Goal: Transaction & Acquisition: Subscribe to service/newsletter

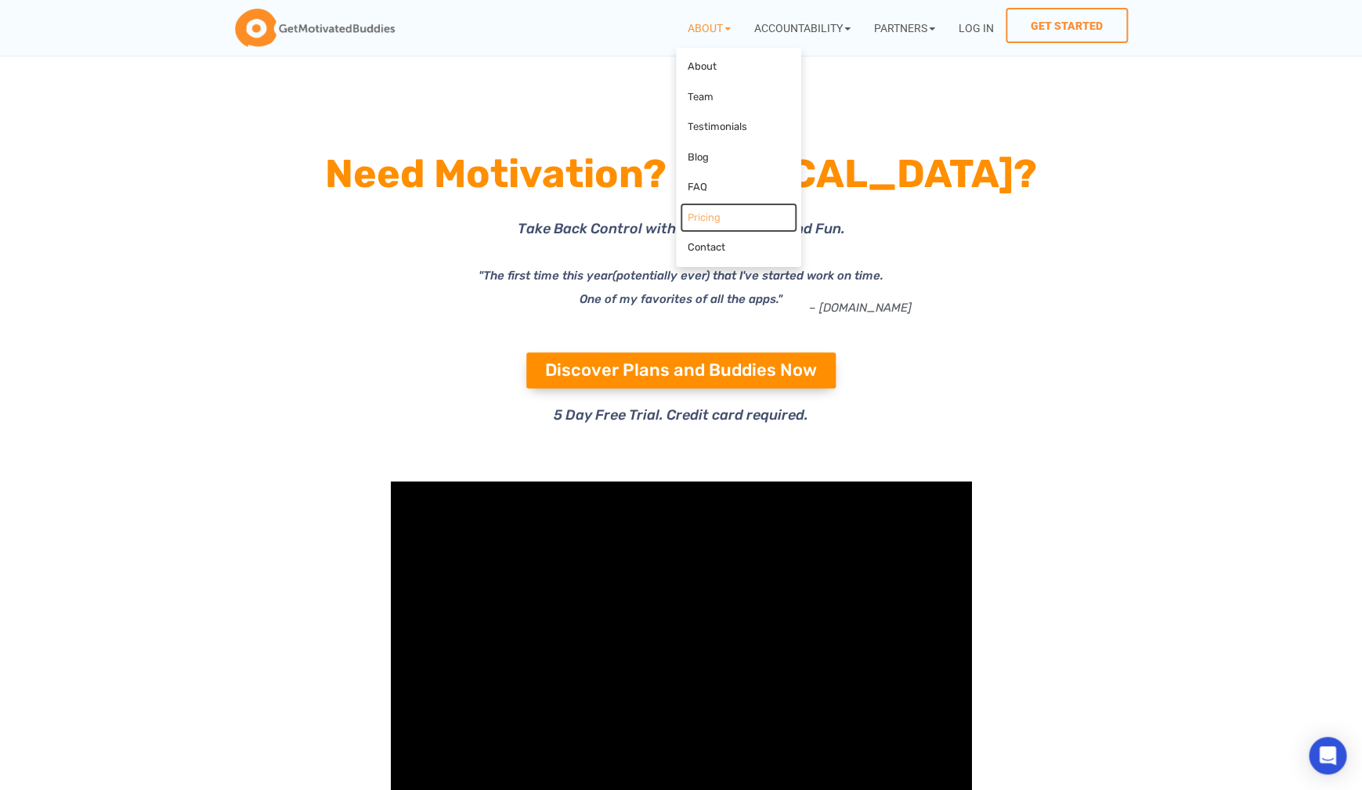
click at [702, 216] on link "Pricing" at bounding box center [738, 218] width 117 height 31
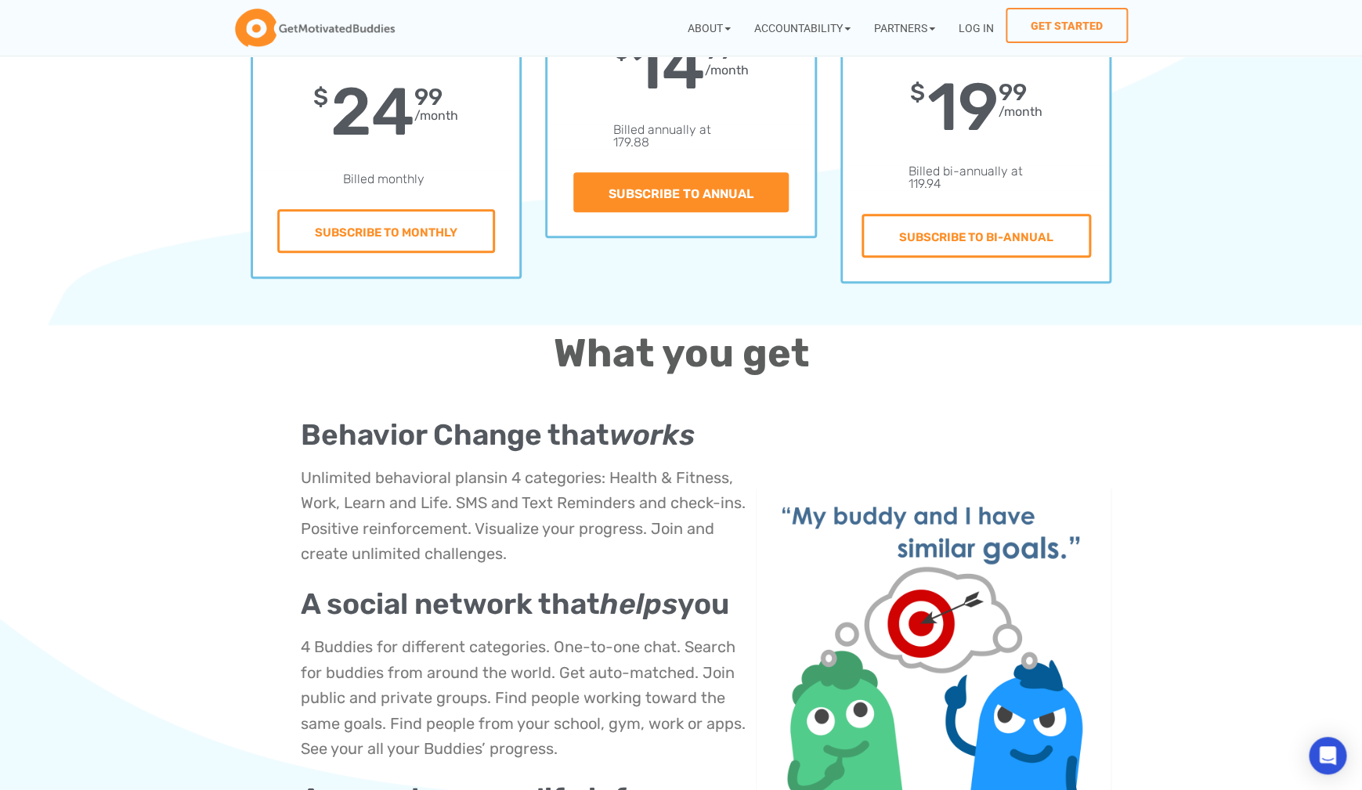
scroll to position [10, 0]
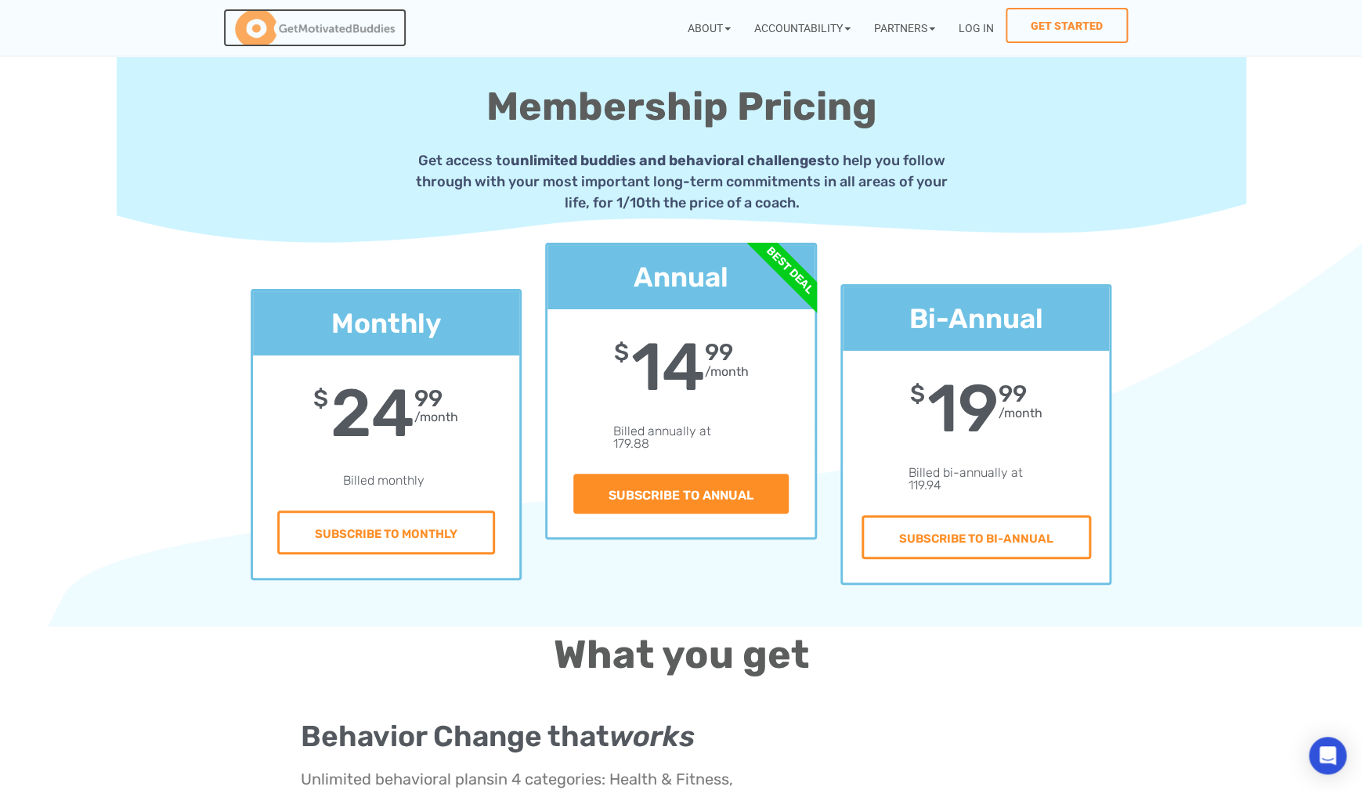
click at [359, 33] on img at bounding box center [315, 28] width 160 height 39
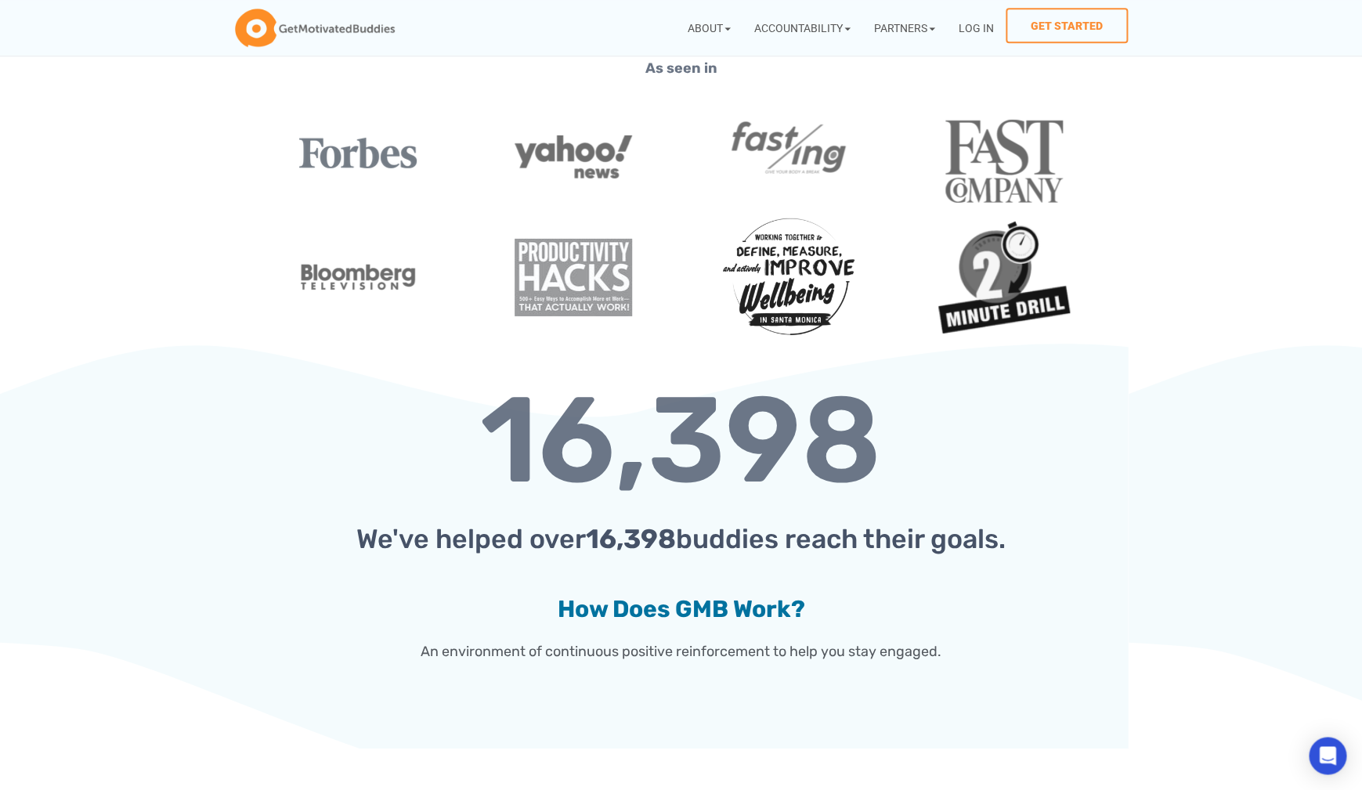
scroll to position [2377, 0]
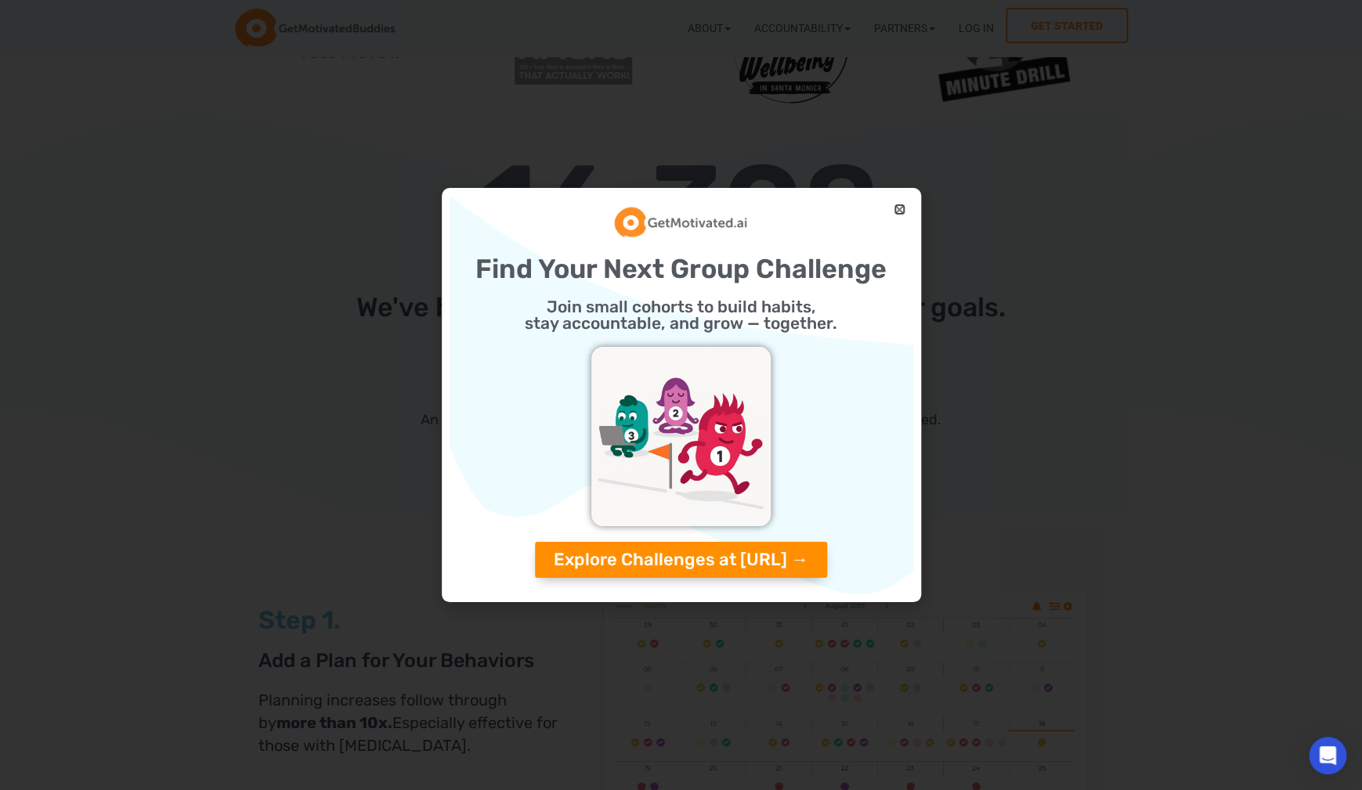
click at [900, 212] on icon "Close" at bounding box center [899, 210] width 12 height 12
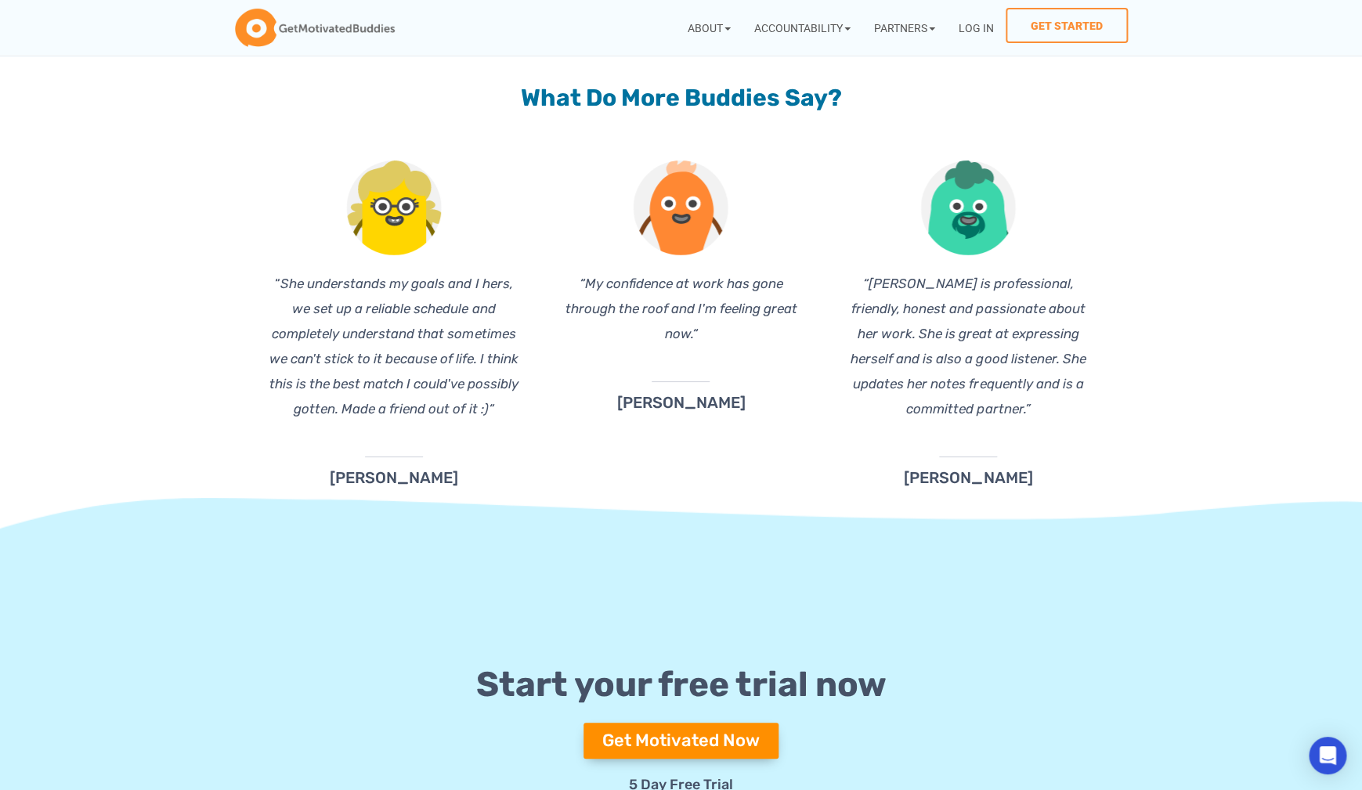
scroll to position [5576, 0]
